Goal: Navigation & Orientation: Find specific page/section

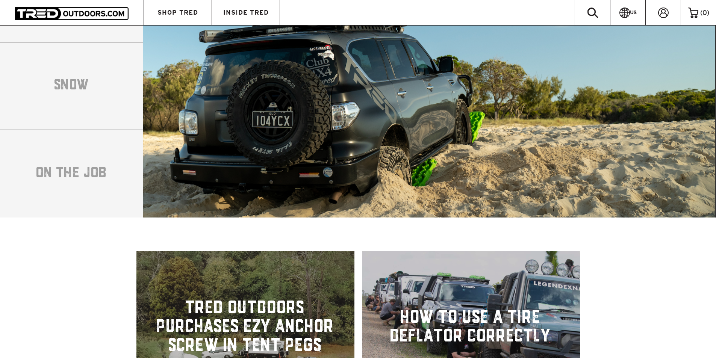
scroll to position [1917, 0]
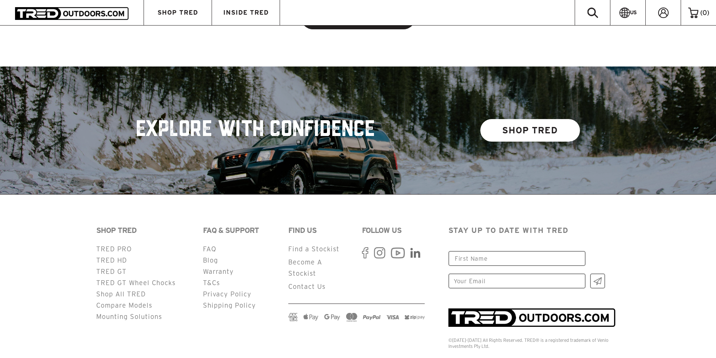
drag, startPoint x: 230, startPoint y: 303, endPoint x: 194, endPoint y: 305, distance: 36.2
click at [194, 305] on div "SHOP TRED TRED PRO TRED HD TRED GT TRED GT Wheel Chocks Shop All TRED Compare M…" at bounding box center [144, 274] width 107 height 98
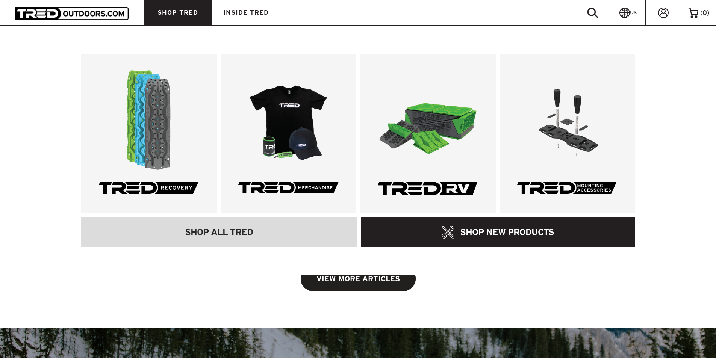
scroll to position [1653, 0]
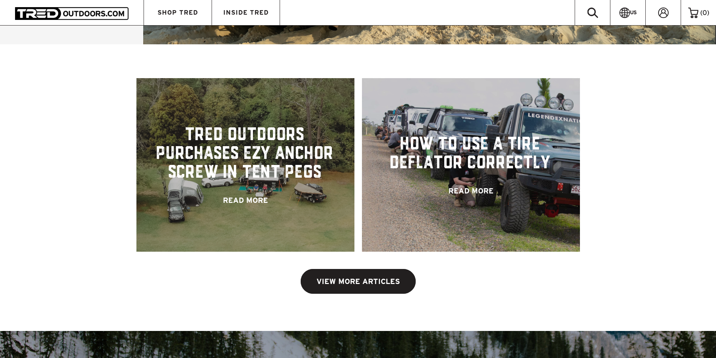
scroll to position [1653, 0]
